Goal: Information Seeking & Learning: Learn about a topic

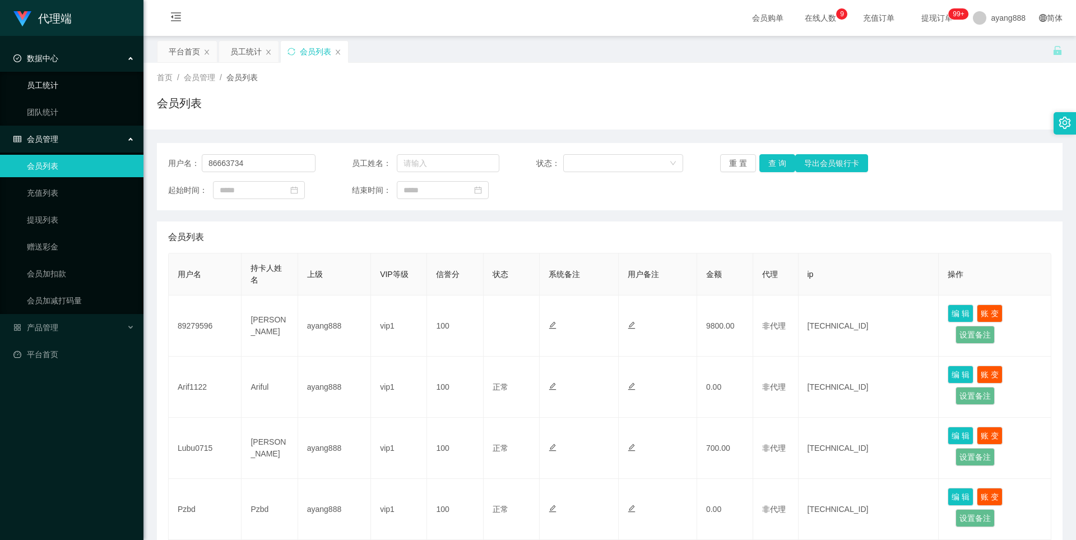
click at [54, 86] on link "员工统计" at bounding box center [81, 85] width 108 height 22
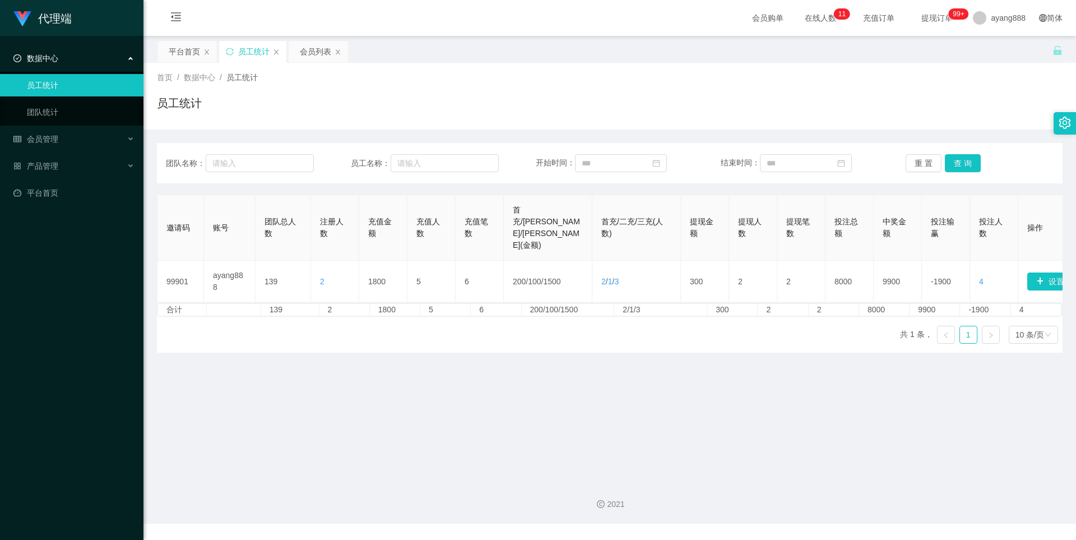
click at [68, 78] on link "员工统计" at bounding box center [81, 85] width 108 height 22
click at [68, 138] on div "会员管理" at bounding box center [71, 139] width 143 height 22
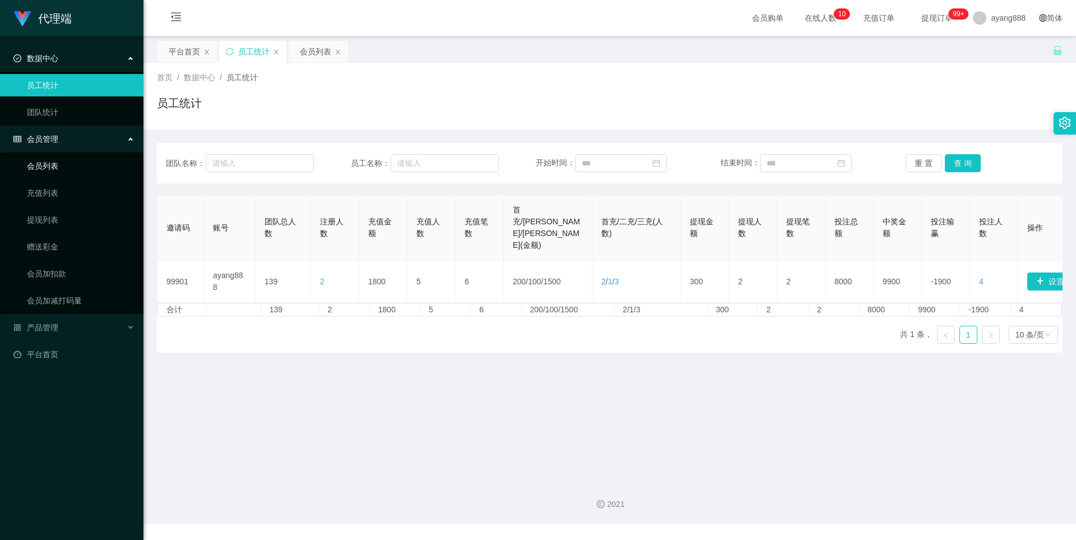
click at [58, 163] on link "会员列表" at bounding box center [81, 166] width 108 height 22
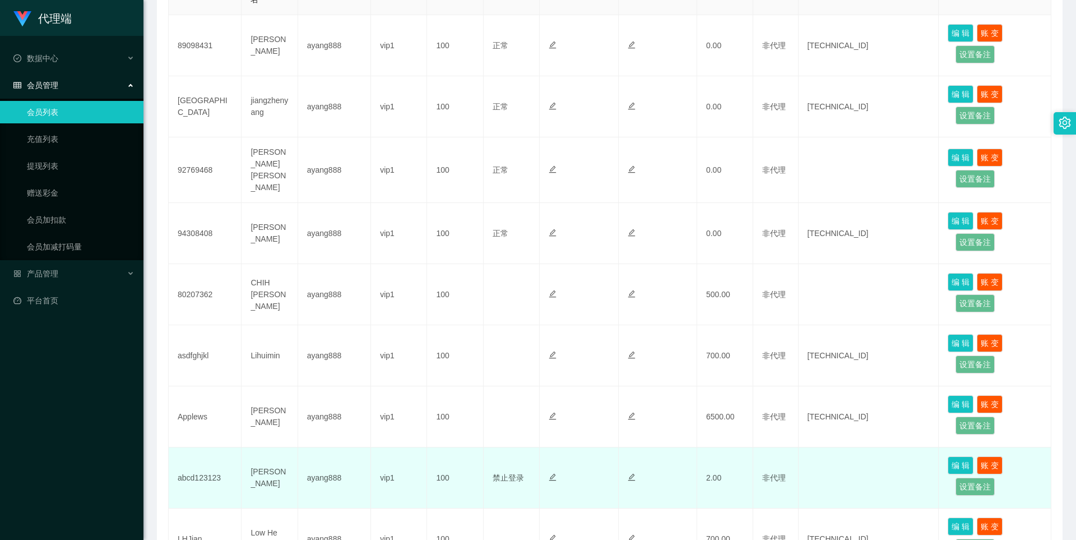
scroll to position [454, 0]
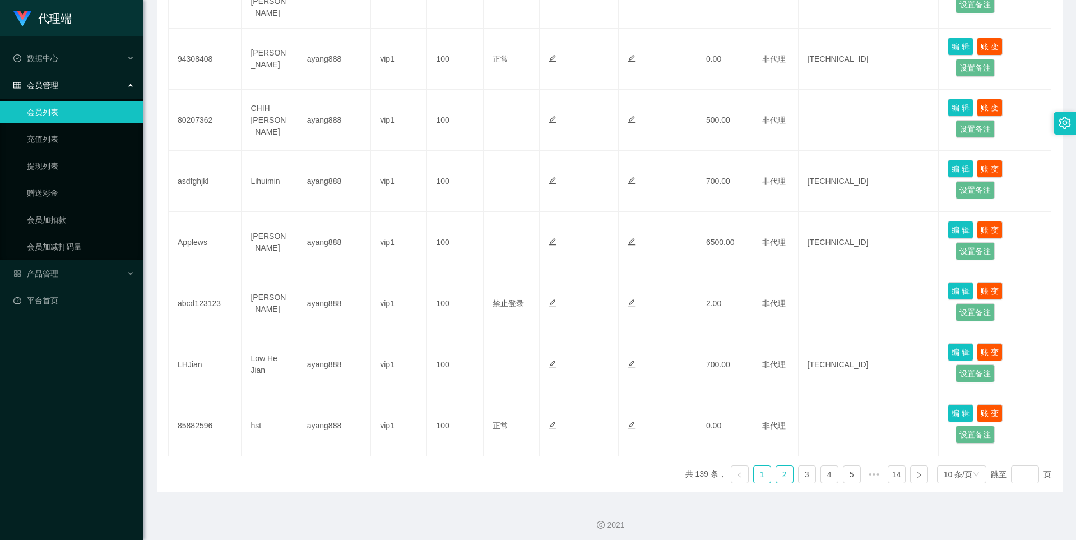
click at [779, 472] on link "2" at bounding box center [784, 474] width 17 height 17
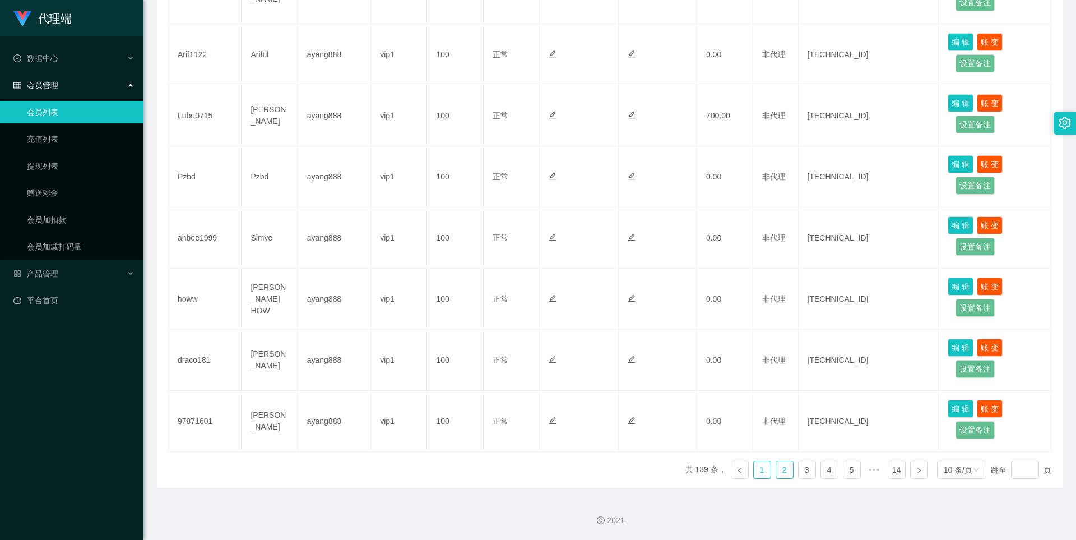
click at [756, 468] on link "1" at bounding box center [762, 469] width 17 height 17
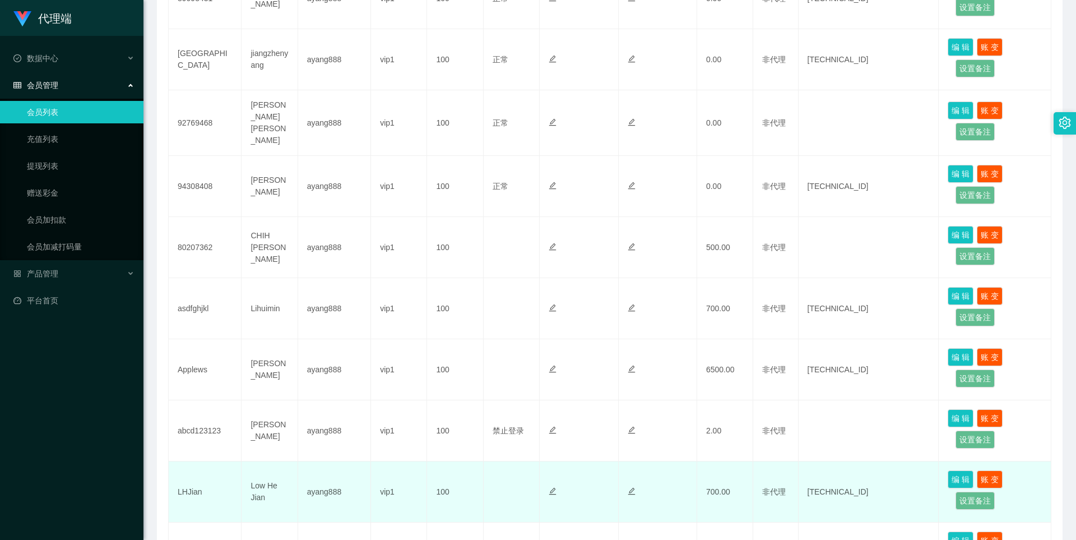
scroll to position [286, 0]
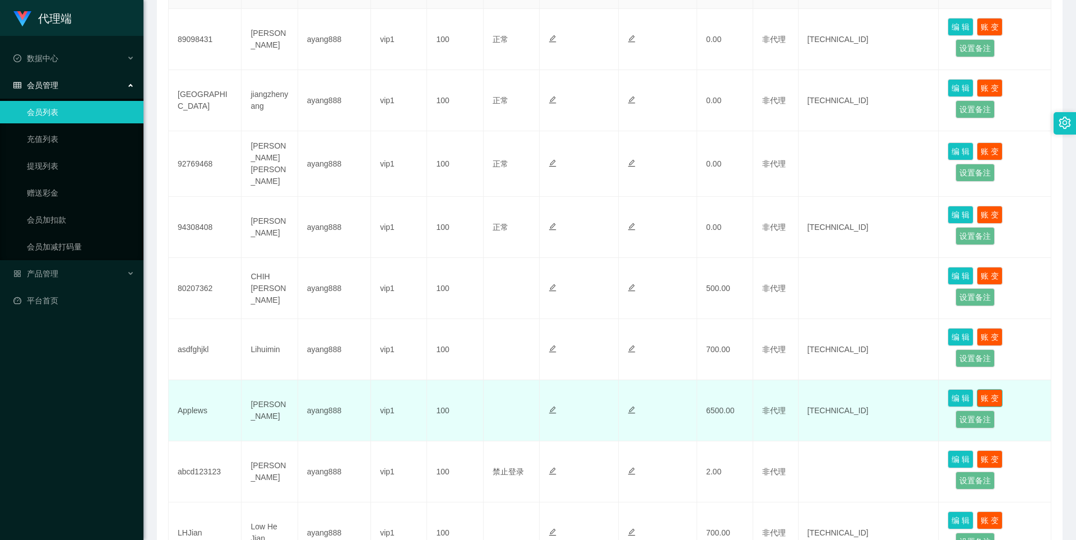
click at [991, 395] on button "账 变" at bounding box center [990, 398] width 26 height 18
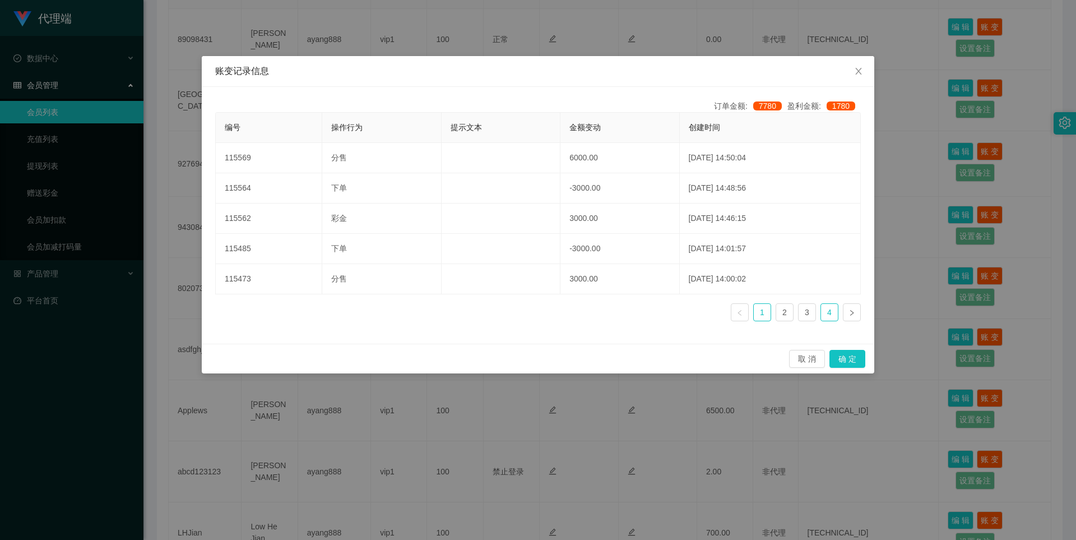
click at [828, 316] on link "4" at bounding box center [829, 312] width 17 height 17
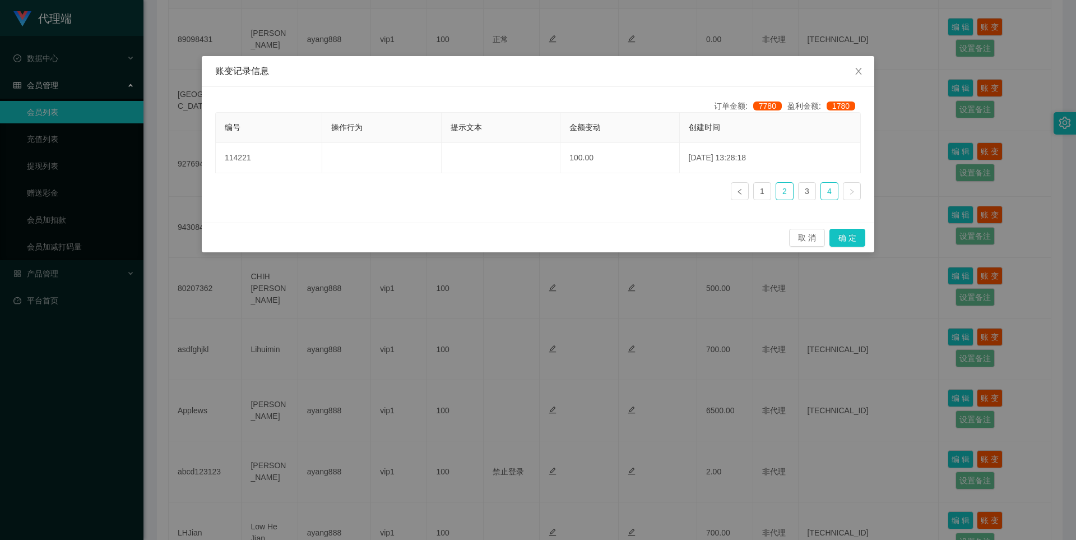
click at [787, 192] on link "2" at bounding box center [784, 191] width 17 height 17
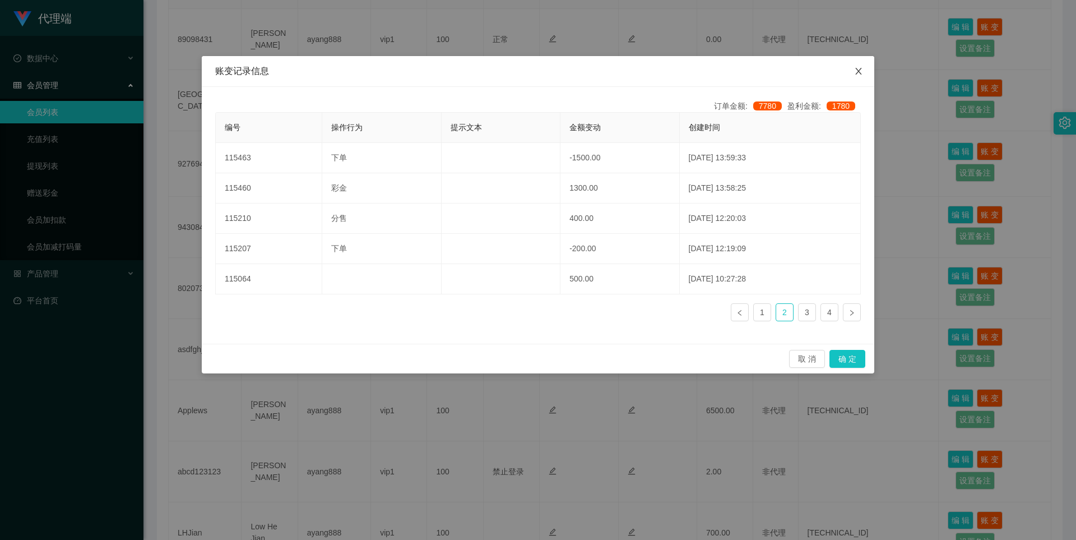
click at [856, 65] on span "Close" at bounding box center [858, 71] width 31 height 31
